Goal: Transaction & Acquisition: Book appointment/travel/reservation

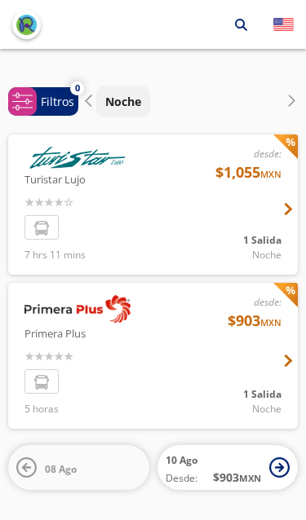
click at [200, 349] on div at bounding box center [152, 356] width 289 height 146
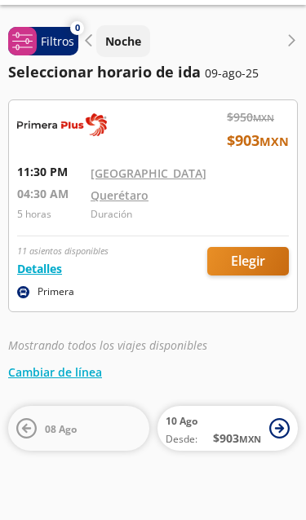
scroll to position [66, 0]
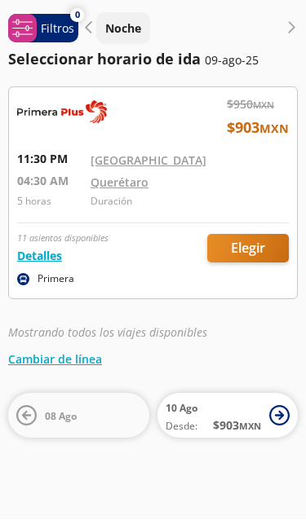
click at [41, 178] on div at bounding box center [153, 193] width 288 height 211
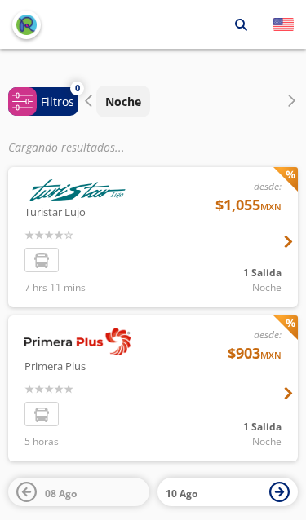
click at [119, 86] on button "Noche" at bounding box center [123, 102] width 54 height 32
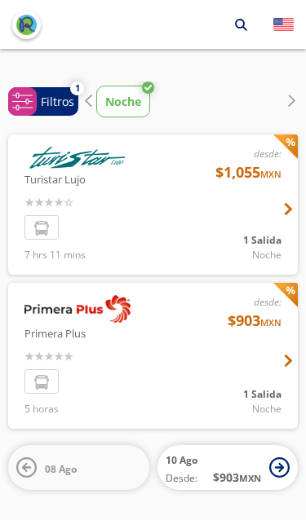
click at [110, 93] on p "Noche" at bounding box center [123, 101] width 36 height 17
click at [292, 92] on div at bounding box center [291, 102] width 12 height 20
click at [42, 94] on span "system-uicons:filtering Filtros" at bounding box center [43, 101] width 70 height 29
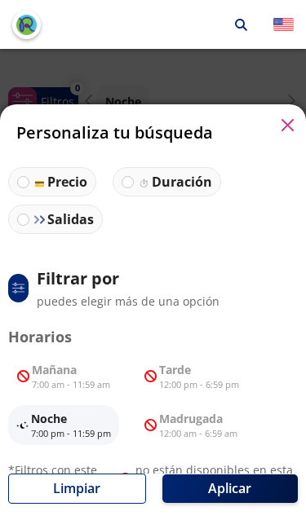
scroll to position [37, 0]
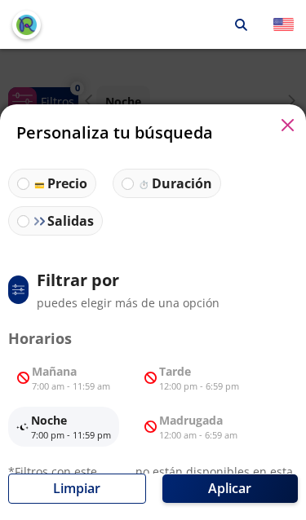
click at [212, 429] on p "12:00 am - 6:59 am" at bounding box center [198, 436] width 78 height 14
click at [210, 429] on p "12:00 am - 6:59 am" at bounding box center [198, 436] width 78 height 14
click at [113, 500] on button "Limpiar" at bounding box center [77, 488] width 138 height 30
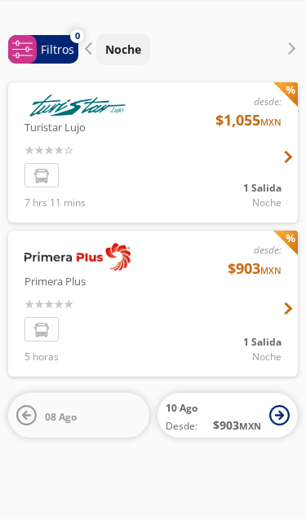
scroll to position [0, 0]
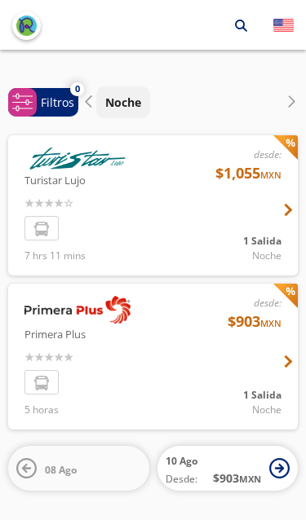
click at [293, 452] on button "10 Ago Desde: $ 903 MXN" at bounding box center [227, 467] width 141 height 45
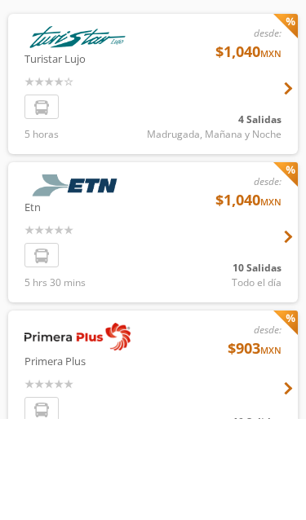
scroll to position [117, 0]
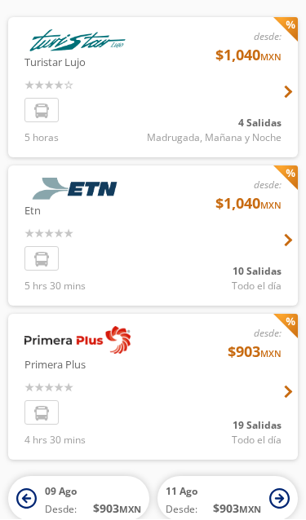
click at [236, 413] on div at bounding box center [152, 388] width 289 height 146
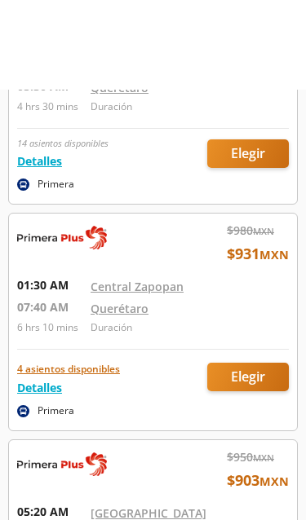
scroll to position [152, 0]
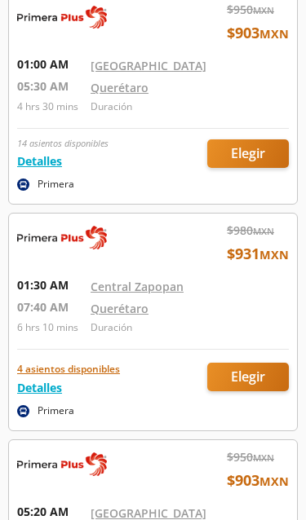
click at [34, 275] on div at bounding box center [153, 321] width 288 height 217
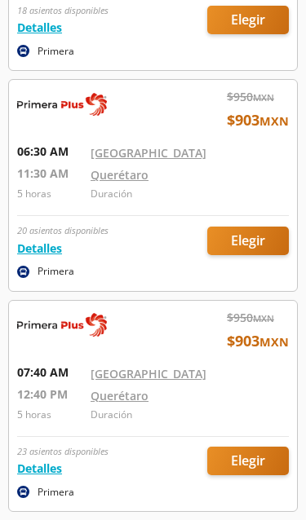
scroll to position [733, 0]
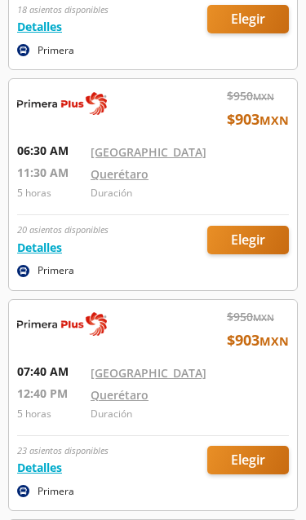
click at [290, 380] on div at bounding box center [153, 405] width 288 height 211
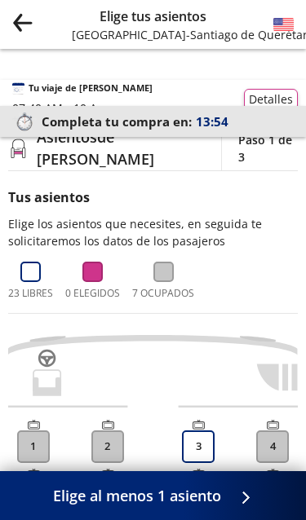
click at [20, 28] on icon "back" at bounding box center [17, 26] width 7 height 9
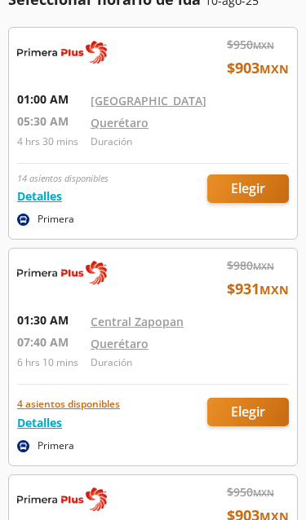
scroll to position [118, 0]
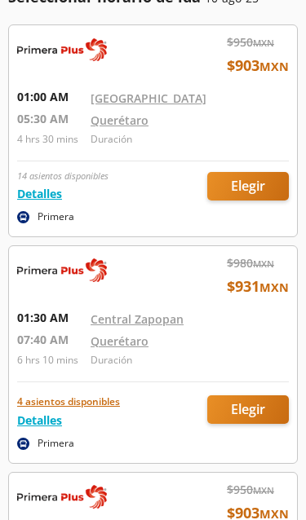
click at [33, 93] on div at bounding box center [153, 131] width 288 height 211
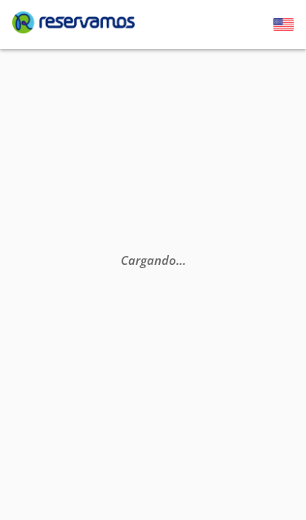
scroll to position [24, 0]
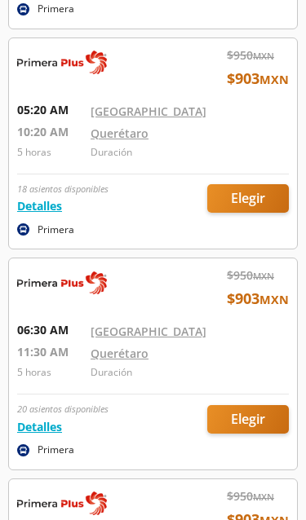
scroll to position [548, 0]
